Goal: Information Seeking & Learning: Learn about a topic

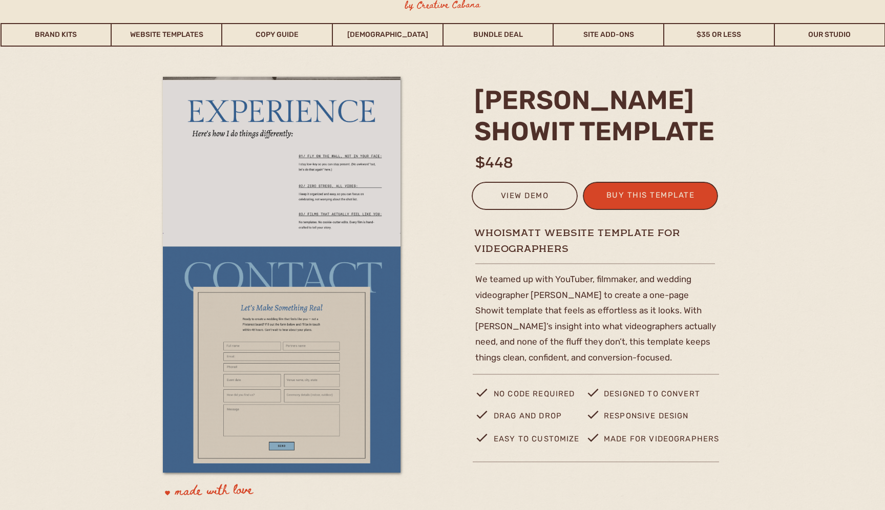
scroll to position [29, 0]
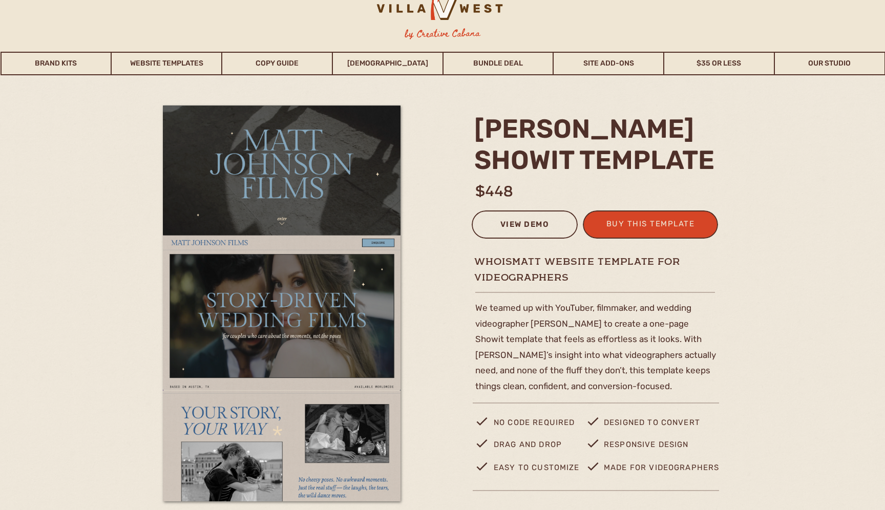
click at [527, 224] on div "view demo" at bounding box center [524, 226] width 93 height 17
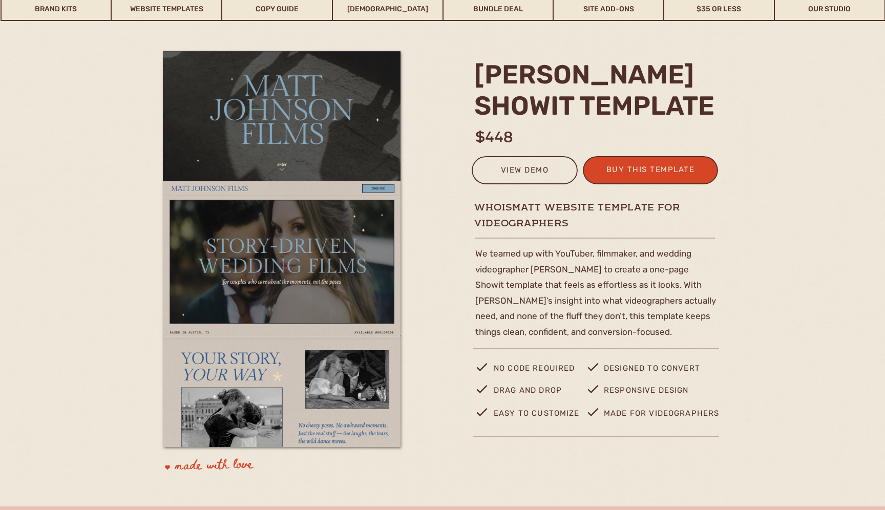
scroll to position [0, 0]
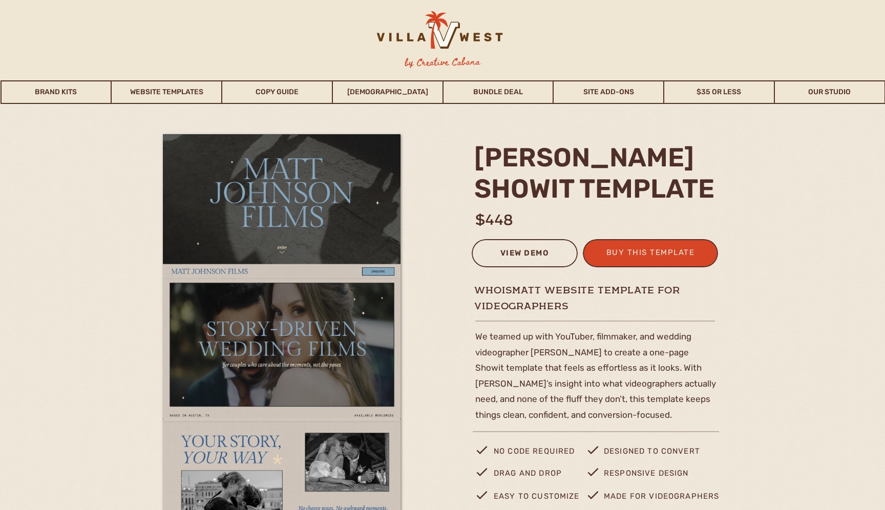
click at [519, 250] on div "view demo" at bounding box center [524, 254] width 93 height 17
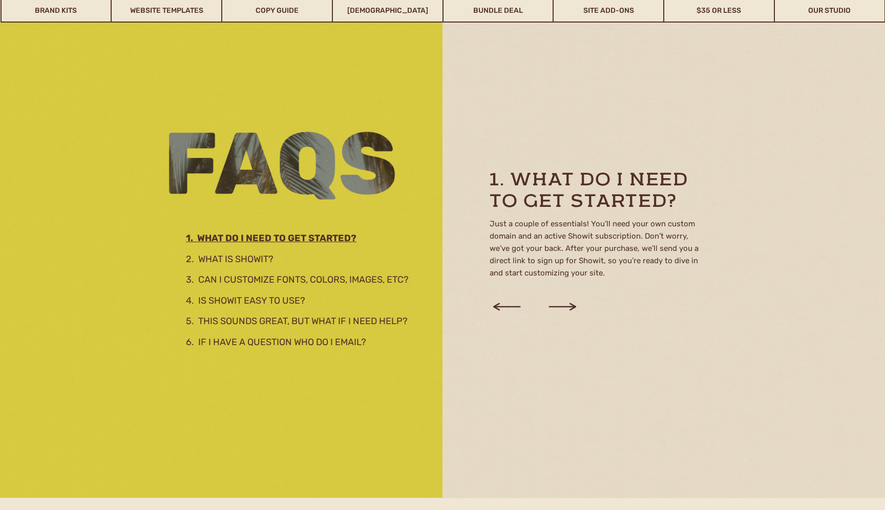
scroll to position [1437, 0]
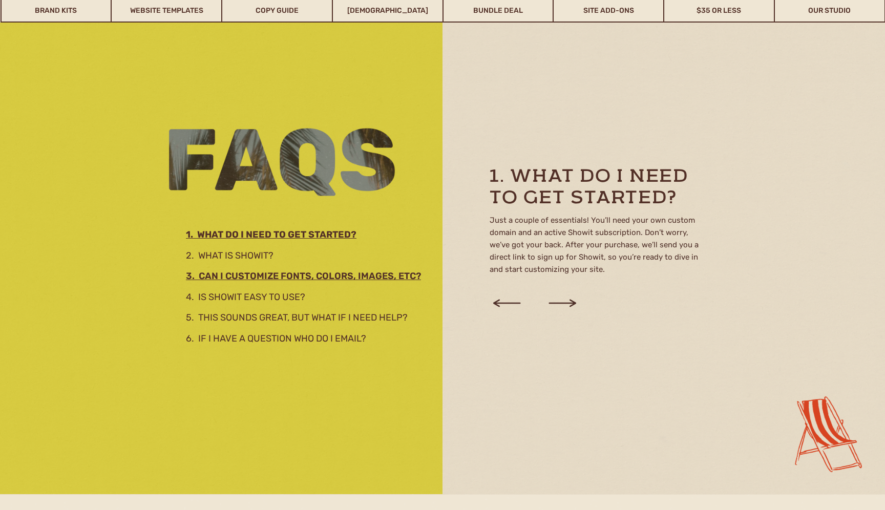
click at [313, 279] on h2 "3. Can I customize fonts, colors, images, etc?" at bounding box center [310, 274] width 248 height 11
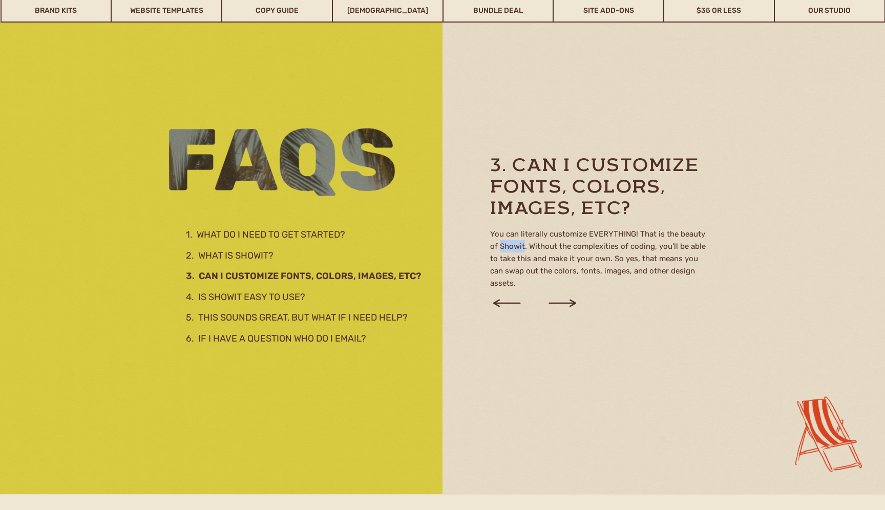
drag, startPoint x: 500, startPoint y: 247, endPoint x: 524, endPoint y: 246, distance: 24.1
click at [524, 246] on p "You can literally customize EVERYTHING! That is the beauty of Showit. Without t…" at bounding box center [599, 261] width 219 height 66
click at [453, 133] on div at bounding box center [442, 239] width 885 height 511
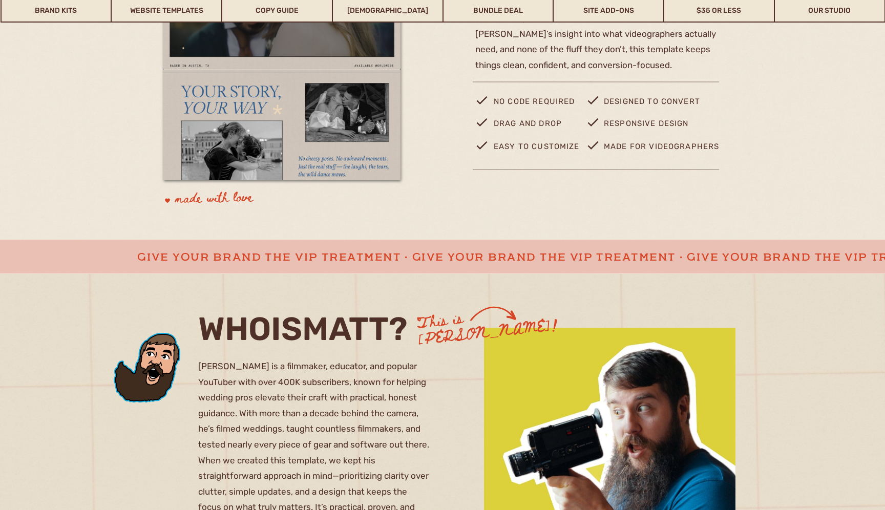
scroll to position [0, 0]
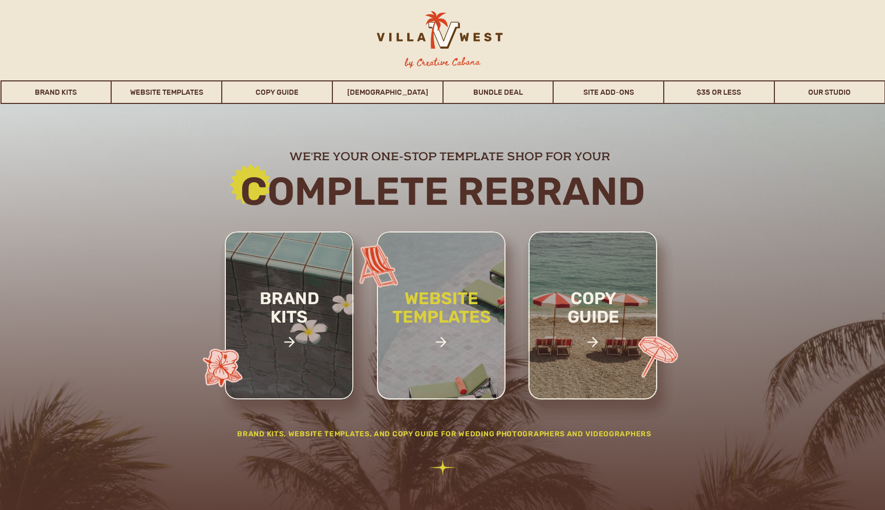
click at [425, 322] on h2 "website templates" at bounding box center [441, 318] width 134 height 59
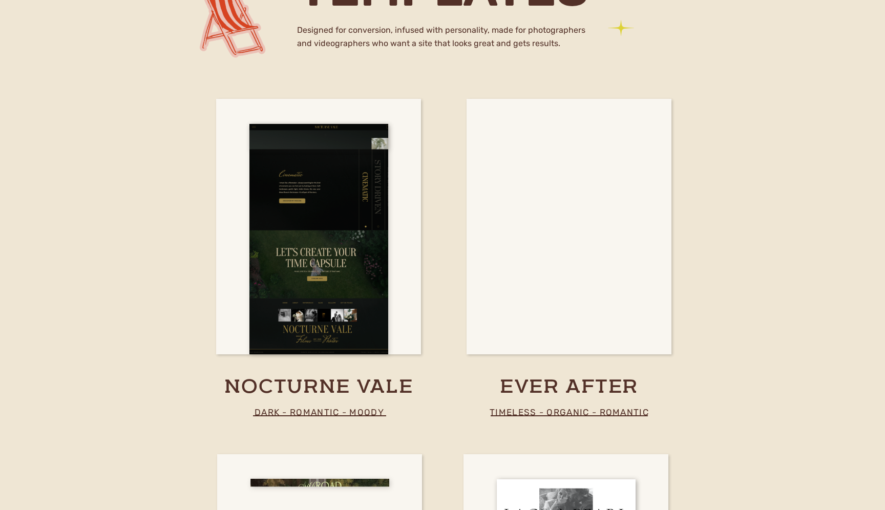
scroll to position [3021, 0]
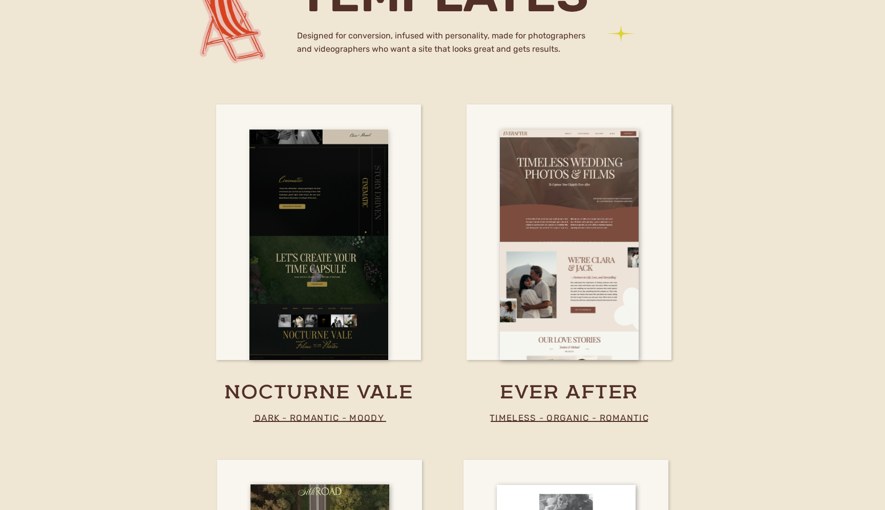
click at [311, 243] on div at bounding box center [318, 245] width 139 height 230
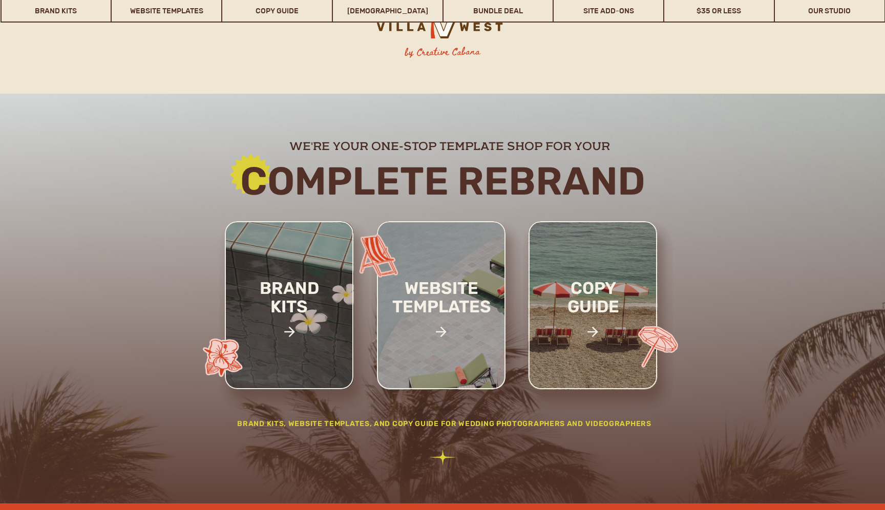
scroll to position [0, 0]
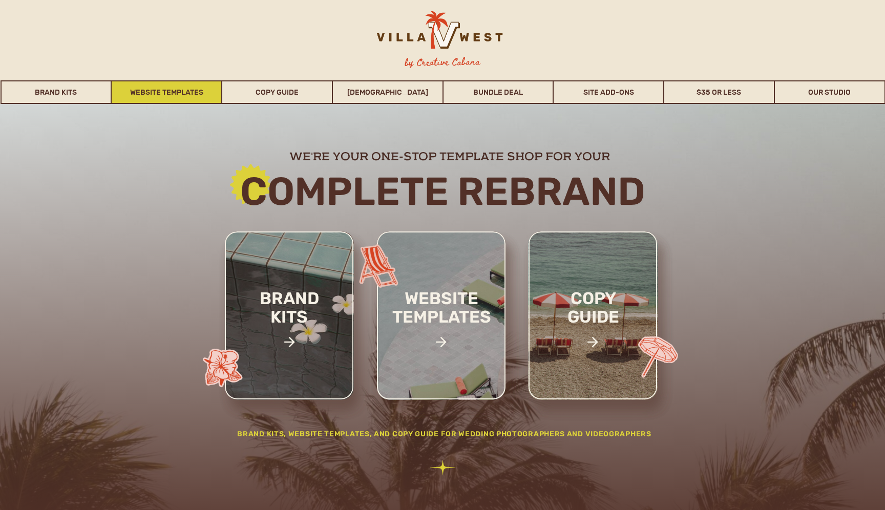
click at [141, 88] on link "Website Templates" at bounding box center [167, 92] width 110 height 24
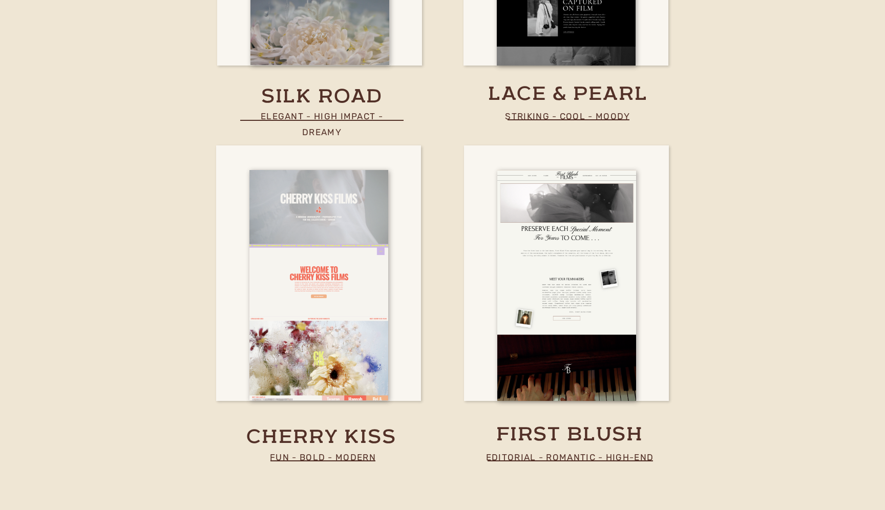
scroll to position [3665, 0]
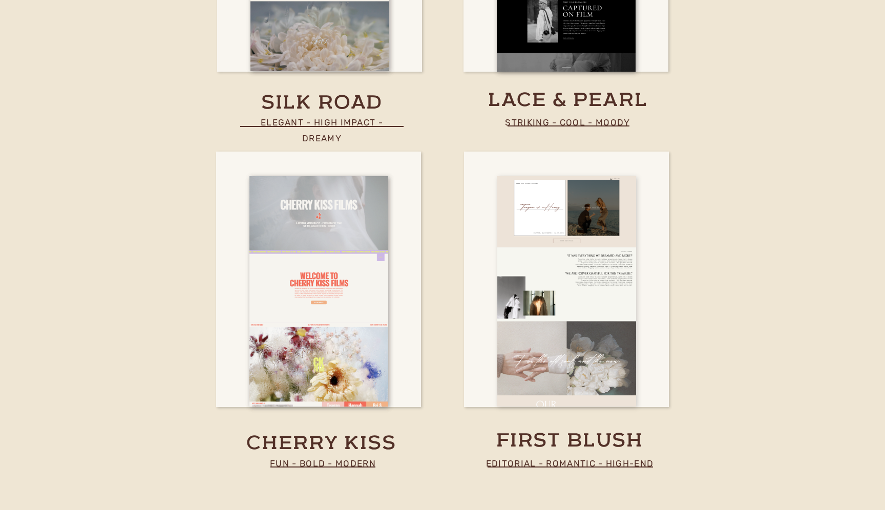
click at [562, 274] on div at bounding box center [566, 292] width 139 height 230
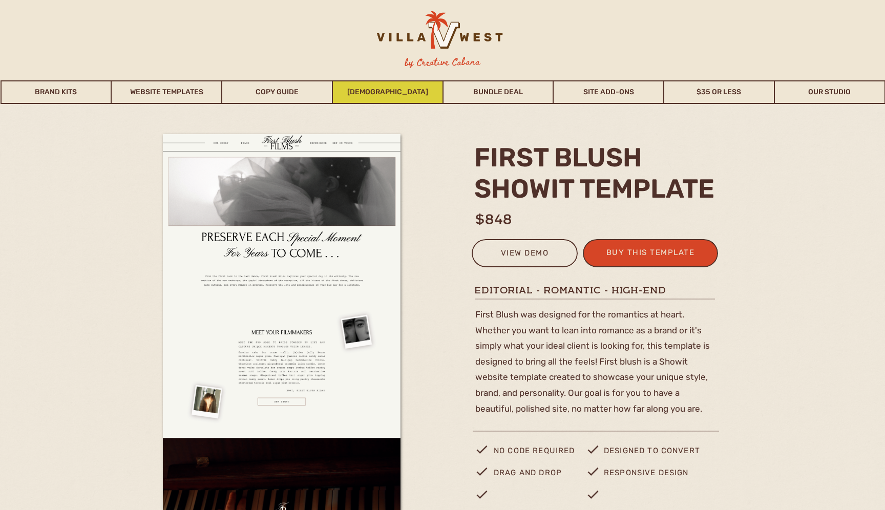
click at [380, 90] on link "[DEMOGRAPHIC_DATA]" at bounding box center [388, 92] width 110 height 24
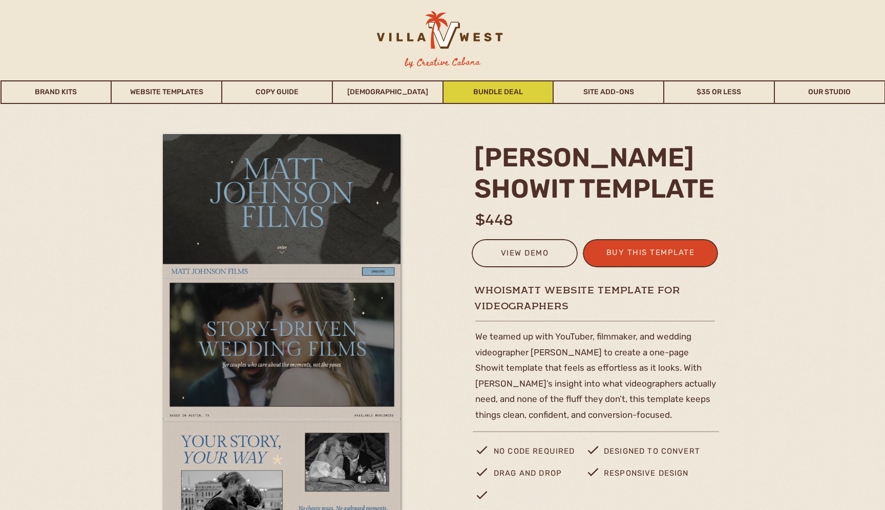
click at [511, 89] on link "Bundle Deal" at bounding box center [499, 92] width 110 height 24
